Goal: Find specific page/section: Find specific page/section

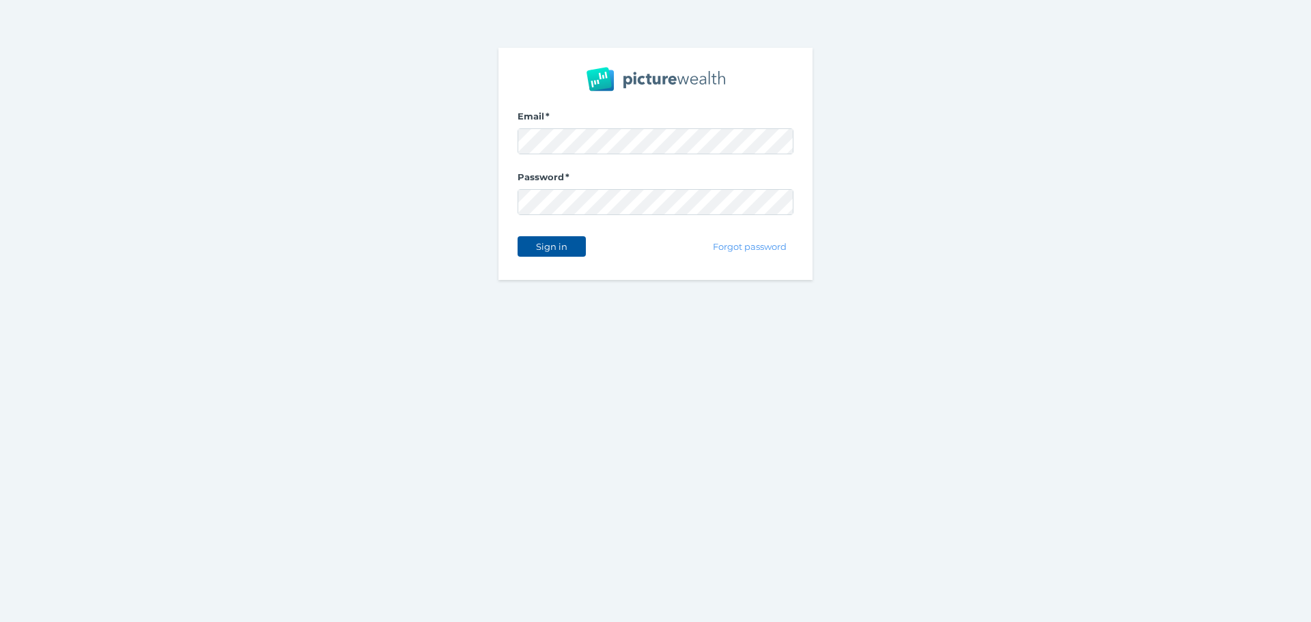
click at [574, 251] on button "Sign in" at bounding box center [552, 246] width 68 height 20
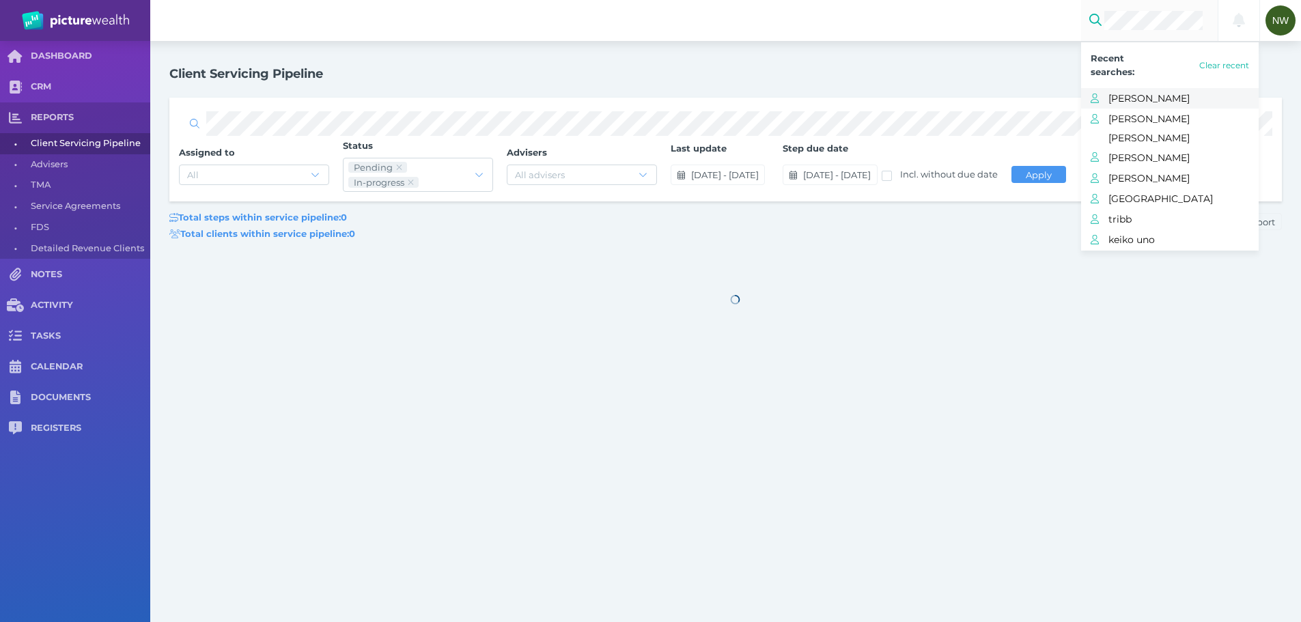
click at [1136, 98] on span "[PERSON_NAME]" at bounding box center [1183, 98] width 150 height 18
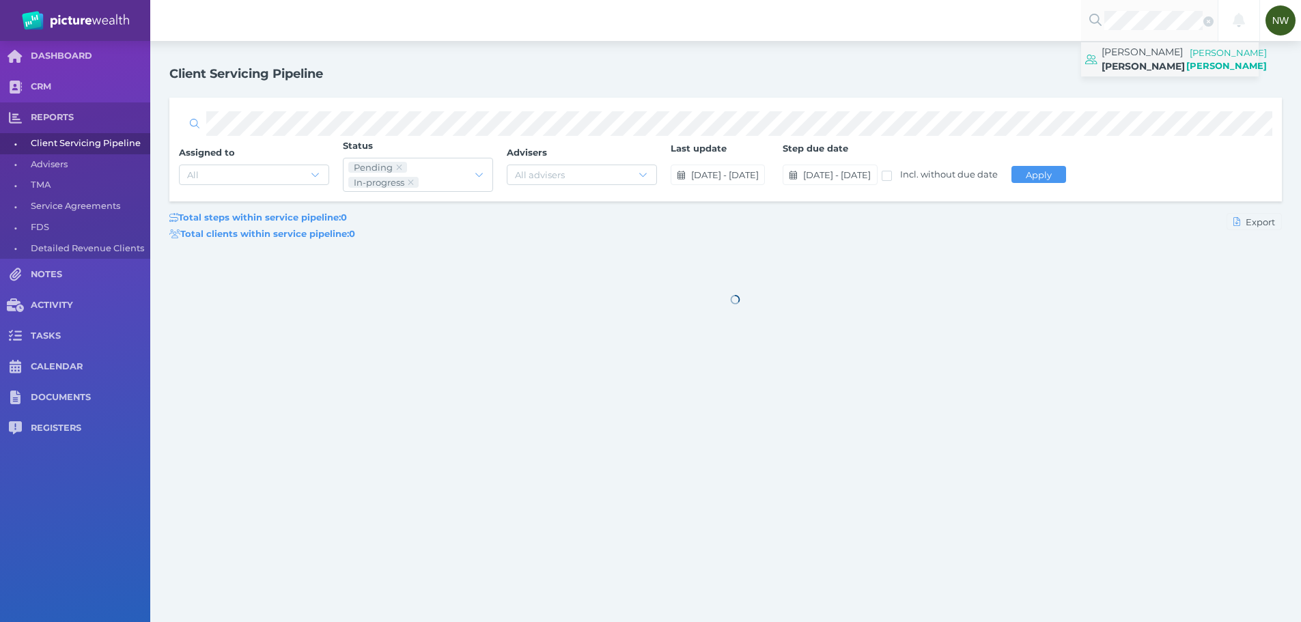
click at [1131, 72] on link "[PERSON_NAME] [PERSON_NAME]" at bounding box center [1170, 59] width 178 height 34
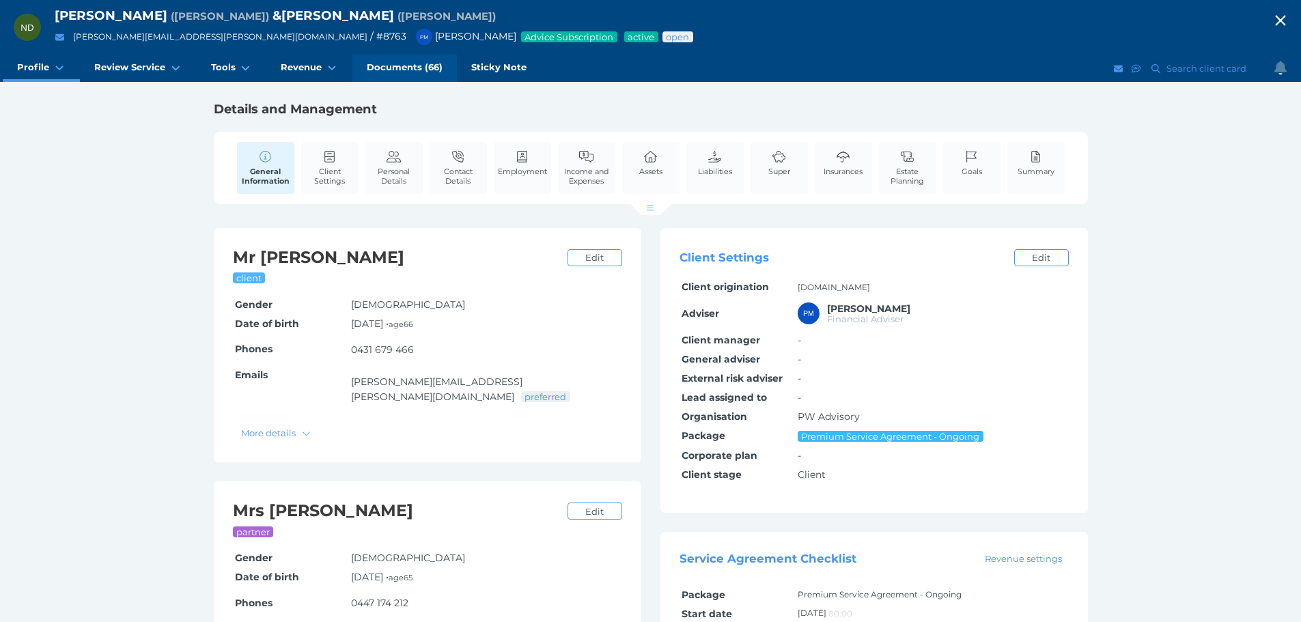
click at [375, 64] on span "Documents (66)" at bounding box center [405, 67] width 76 height 12
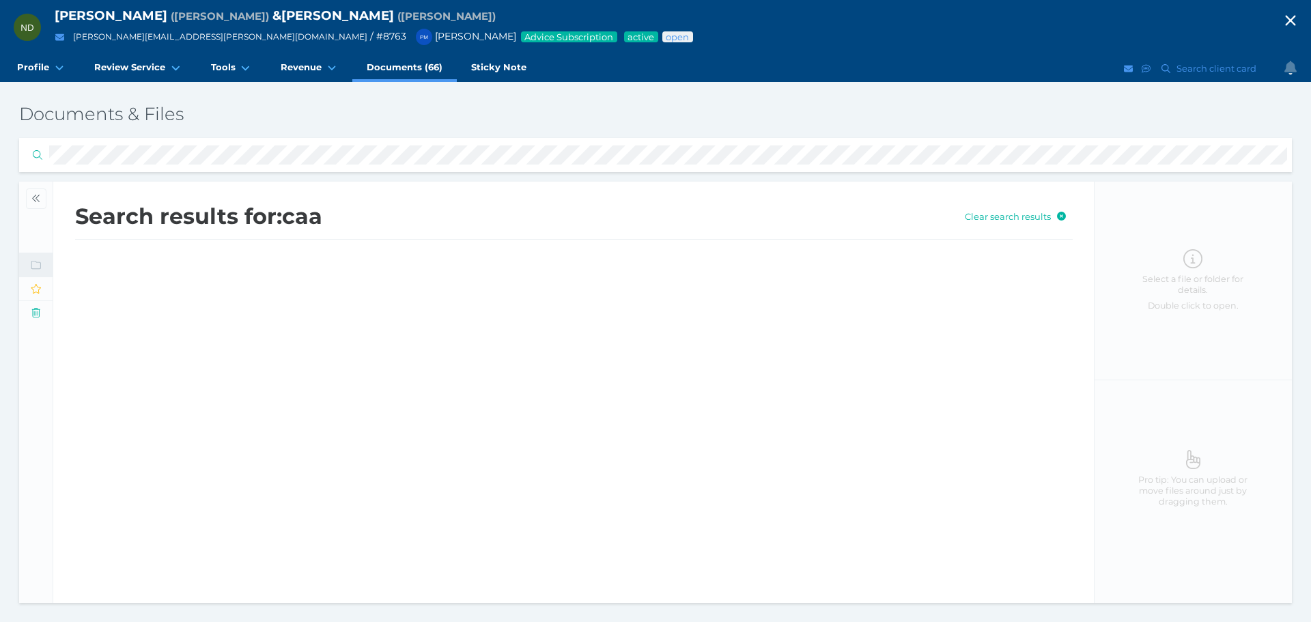
click at [36, 160] on span at bounding box center [36, 155] width 25 height 12
click at [33, 161] on span at bounding box center [36, 155] width 25 height 12
click at [43, 192] on button "button" at bounding box center [36, 198] width 20 height 20
click at [31, 152] on span at bounding box center [655, 154] width 1263 height 19
click at [191, 322] on div "Search results for: rtq Clear search results 20211125-RTQ-[PERSON_NAME]-&-[PERS…" at bounding box center [573, 392] width 1041 height 421
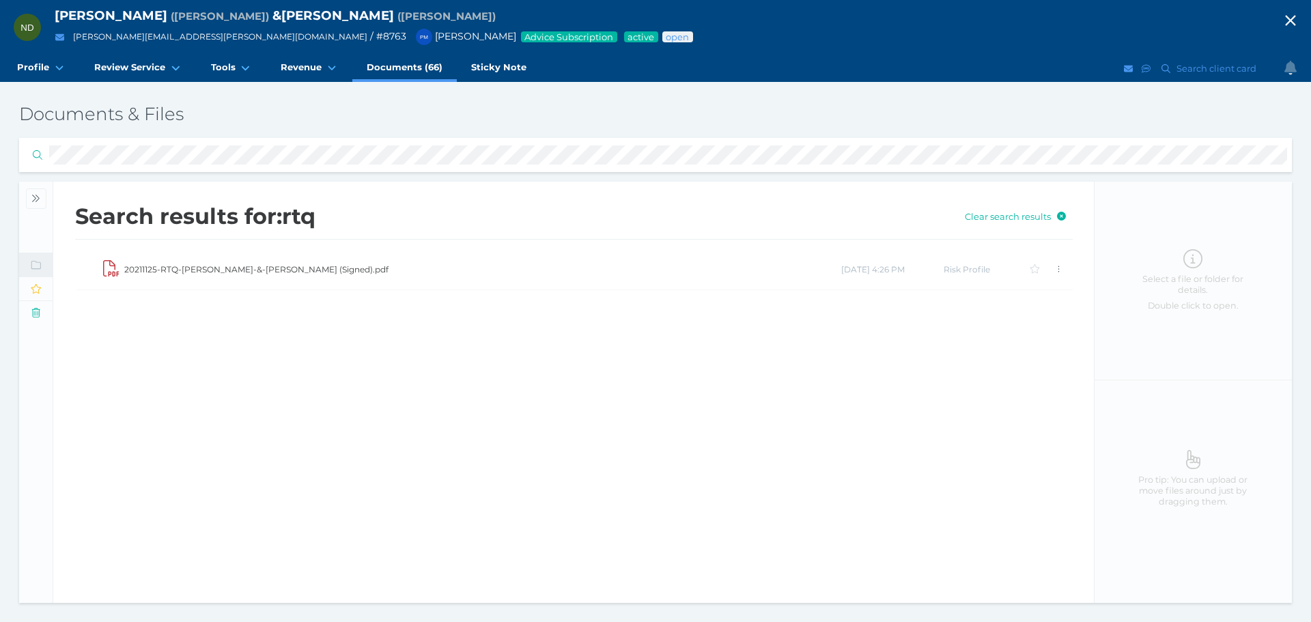
click at [191, 323] on div "Search results for: rtq Clear search results 20211125-RTQ-[PERSON_NAME]-&-[PERS…" at bounding box center [573, 392] width 1041 height 421
click at [179, 334] on div "Search results for: rtq Clear search results 20211125-RTQ-[PERSON_NAME]-&-[PERS…" at bounding box center [573, 392] width 1041 height 421
click at [29, 157] on span at bounding box center [655, 154] width 1263 height 19
click at [175, 359] on div "Search results for: caa Clear search results" at bounding box center [573, 392] width 1041 height 421
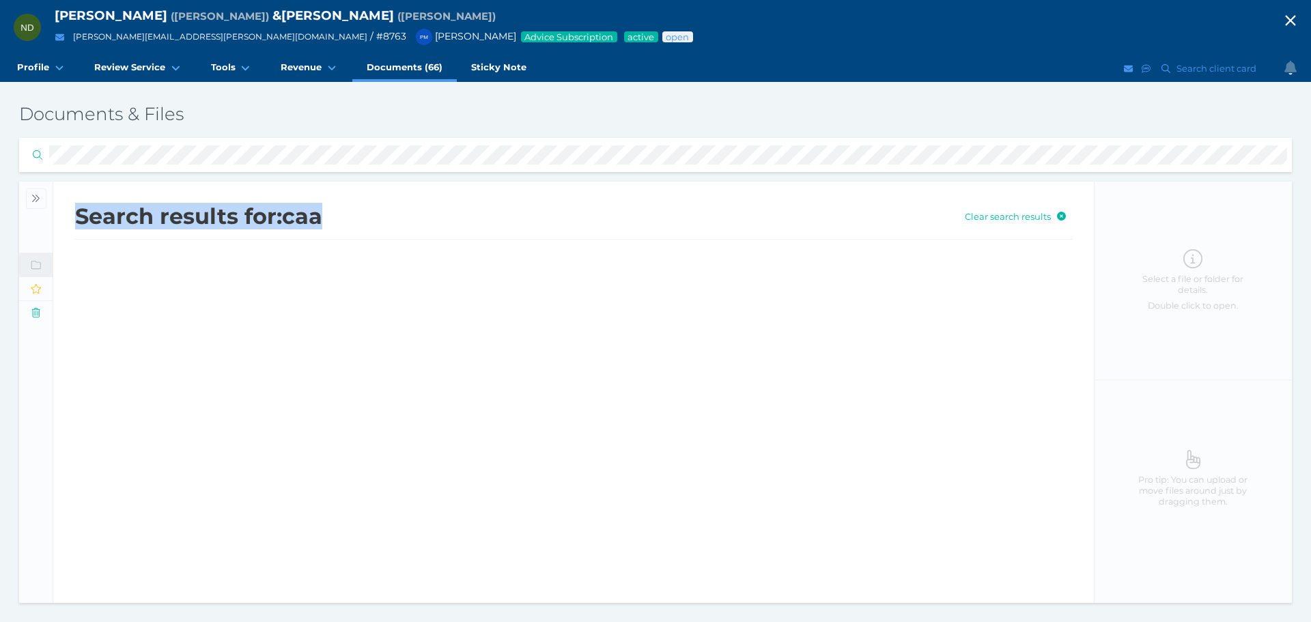
drag, startPoint x: 68, startPoint y: 216, endPoint x: 330, endPoint y: 202, distance: 263.2
click at [330, 202] on div "Search results for: caa Clear search results" at bounding box center [573, 226] width 1041 height 89
drag, startPoint x: 337, startPoint y: 212, endPoint x: 72, endPoint y: 208, distance: 264.3
click at [72, 210] on div "Search results for: caa Clear search results" at bounding box center [573, 226] width 1041 height 89
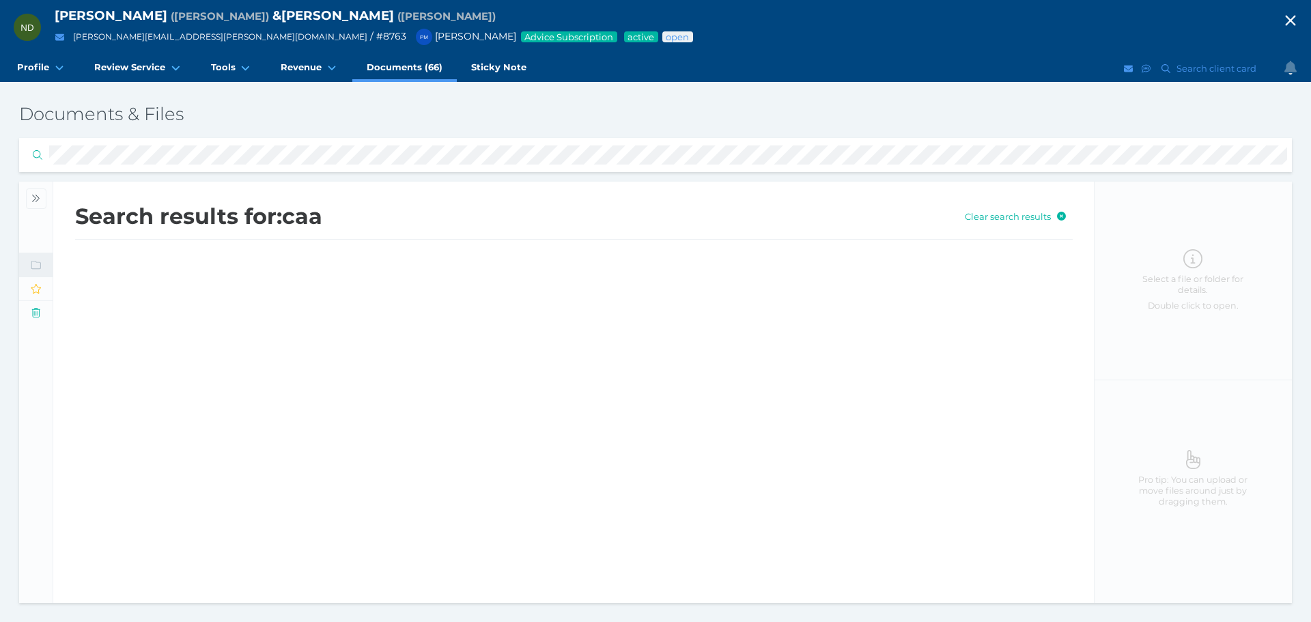
click at [610, 356] on div "Search results for: caa Clear search results" at bounding box center [573, 392] width 1041 height 421
